Goal: Transaction & Acquisition: Obtain resource

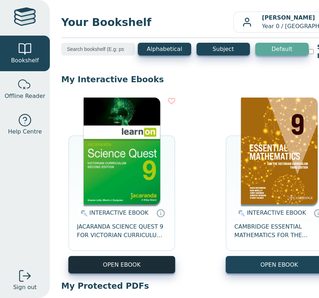
click at [120, 271] on button "OPEN EBOOK" at bounding box center [121, 264] width 107 height 17
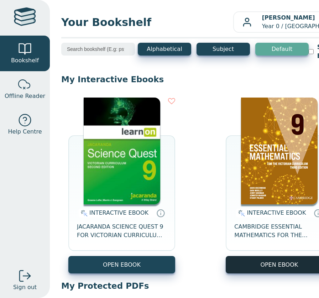
click at [259, 265] on button "OPEN EBOOK" at bounding box center [279, 264] width 107 height 17
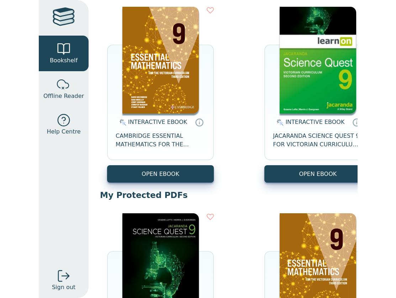
scroll to position [93, 0]
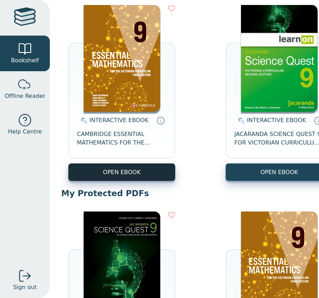
click at [147, 175] on button "OPEN EBOOK" at bounding box center [121, 171] width 107 height 17
